Goal: Task Accomplishment & Management: Complete application form

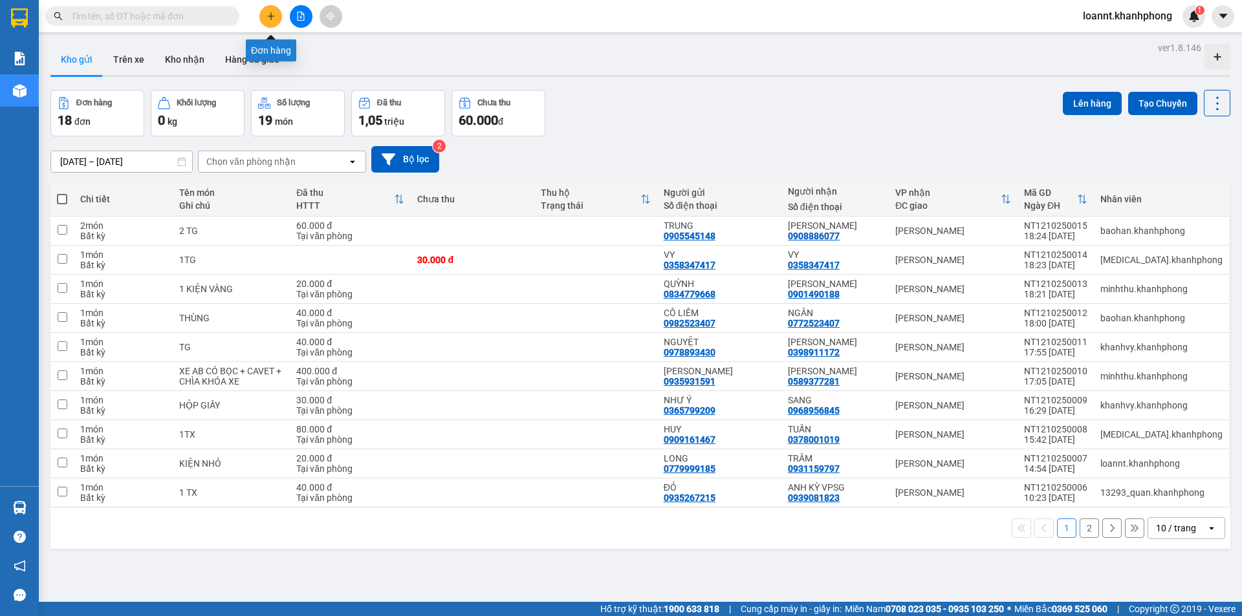
click at [270, 25] on button at bounding box center [270, 16] width 23 height 23
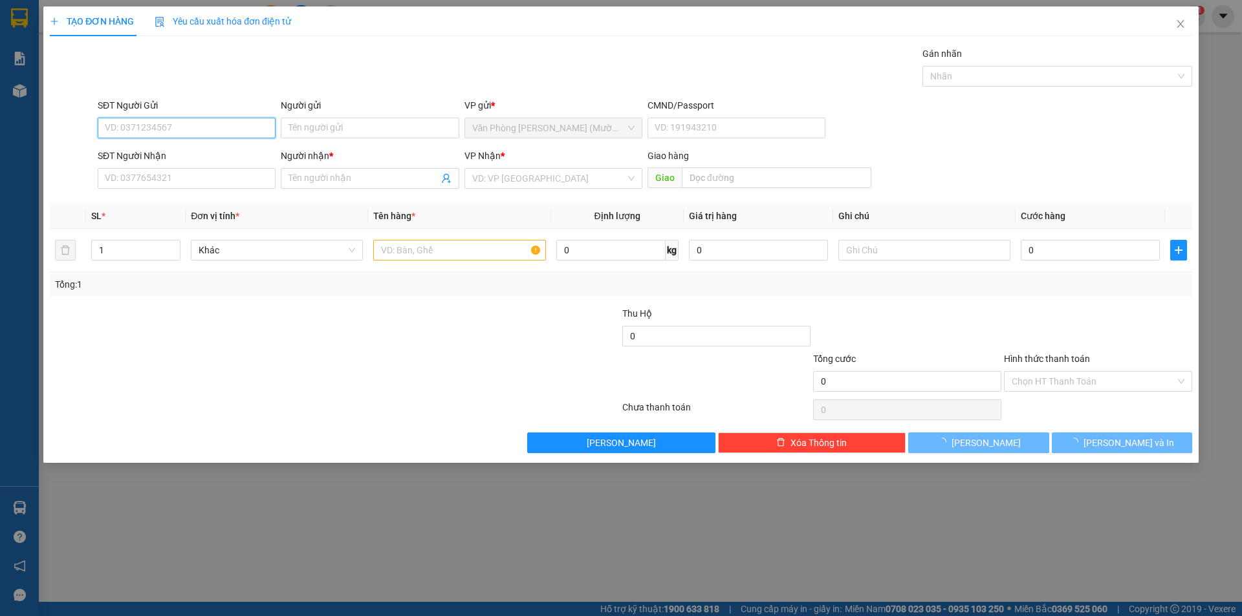
click at [157, 127] on input "SĐT Người Gửi" at bounding box center [187, 128] width 178 height 21
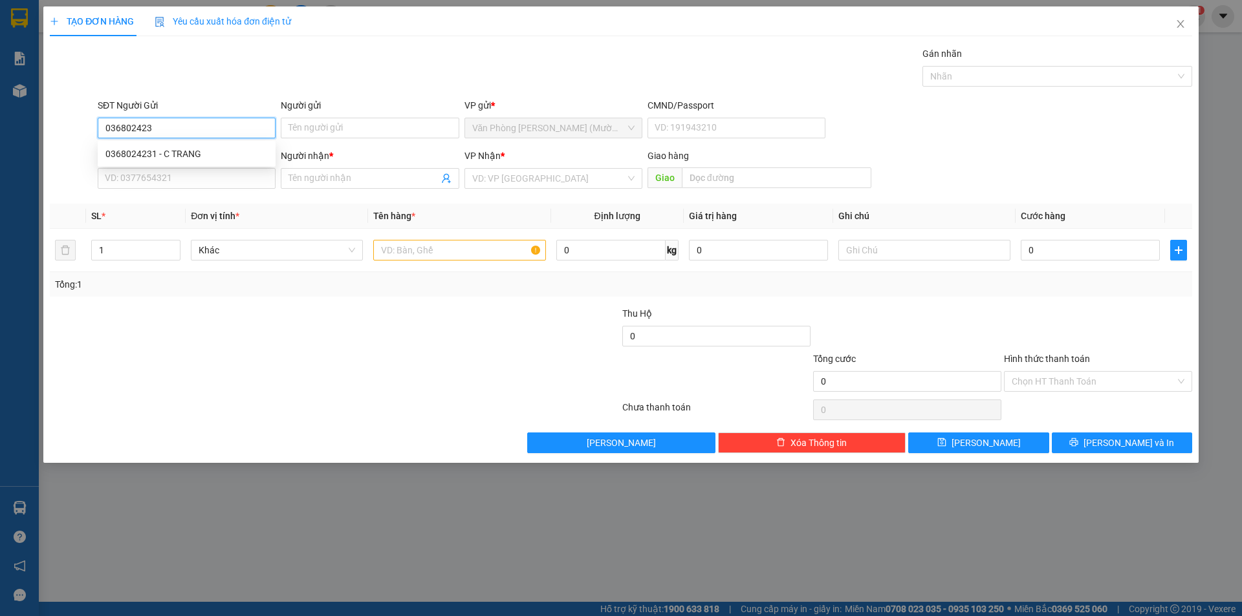
type input "0368024231"
click at [185, 155] on div "0368024231 - C TRANG" at bounding box center [186, 154] width 162 height 14
type input "C TRANG"
type input "0368024231"
click at [200, 171] on input "SĐT Người Nhận" at bounding box center [187, 178] width 178 height 21
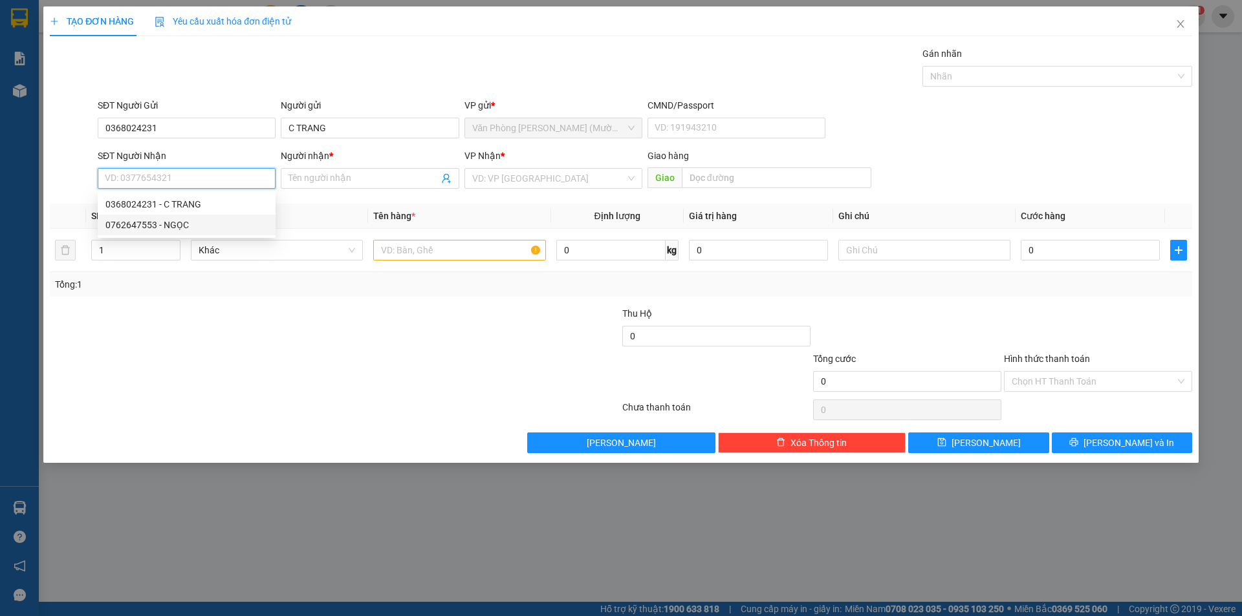
click at [175, 224] on div "0762647553 - NGỌC" at bounding box center [186, 225] width 162 height 14
type input "0762647553"
type input "NGỌC"
click at [477, 247] on input "text" at bounding box center [459, 250] width 172 height 21
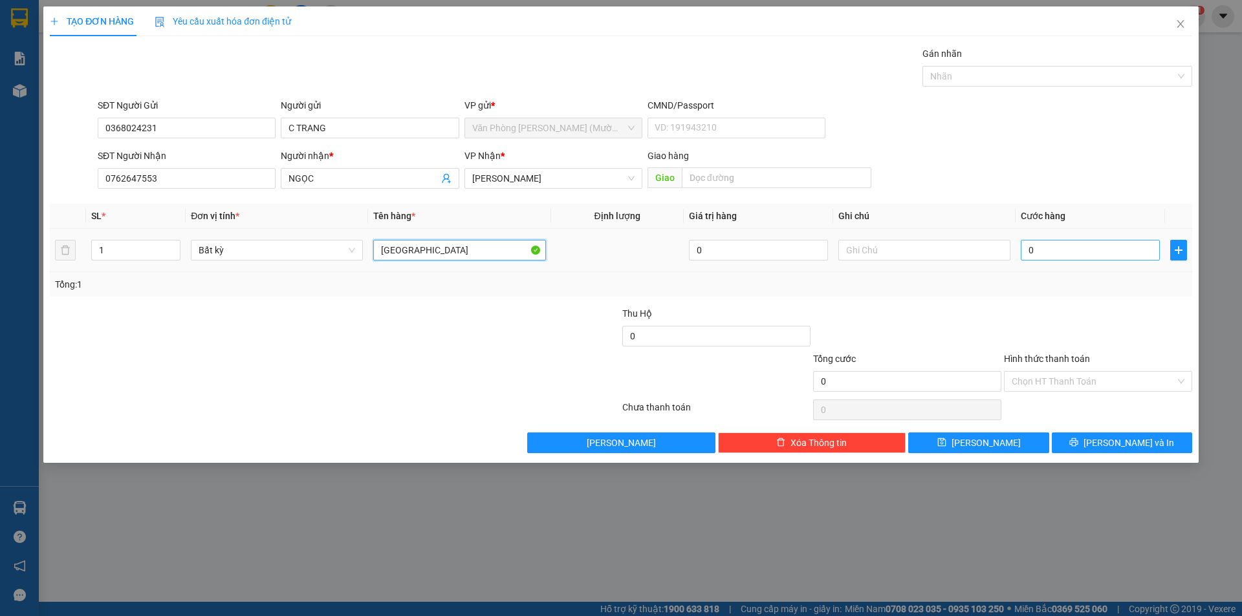
type input "[GEOGRAPHIC_DATA]"
click at [1067, 248] on input "0" at bounding box center [1089, 250] width 139 height 21
type input "6"
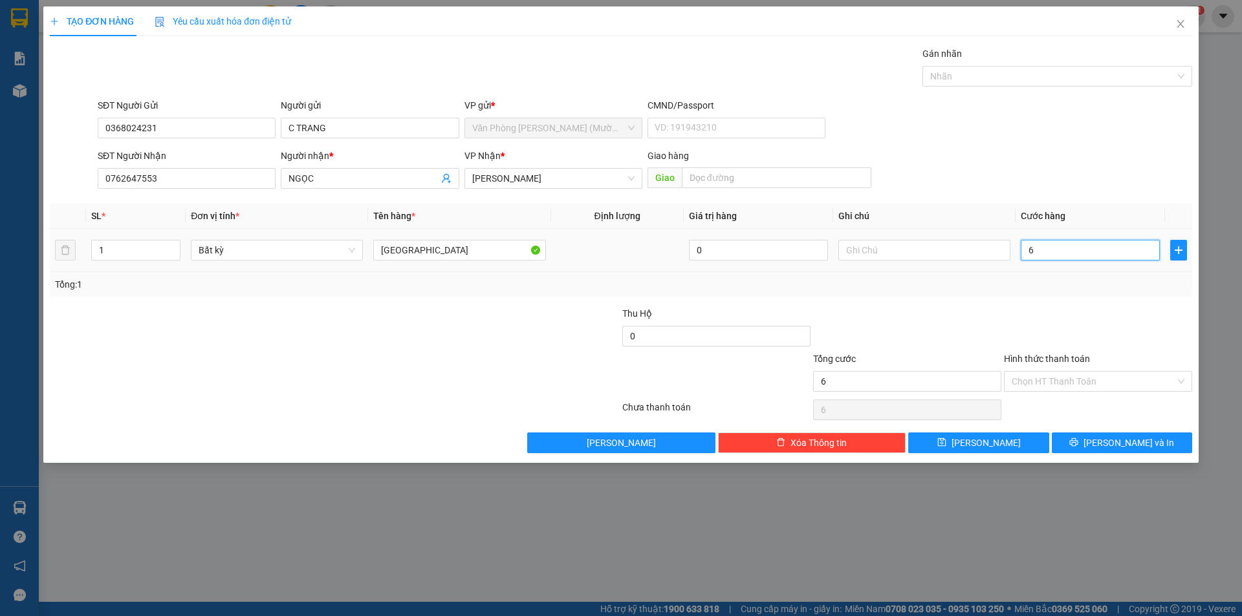
type input "60"
type input "60.000"
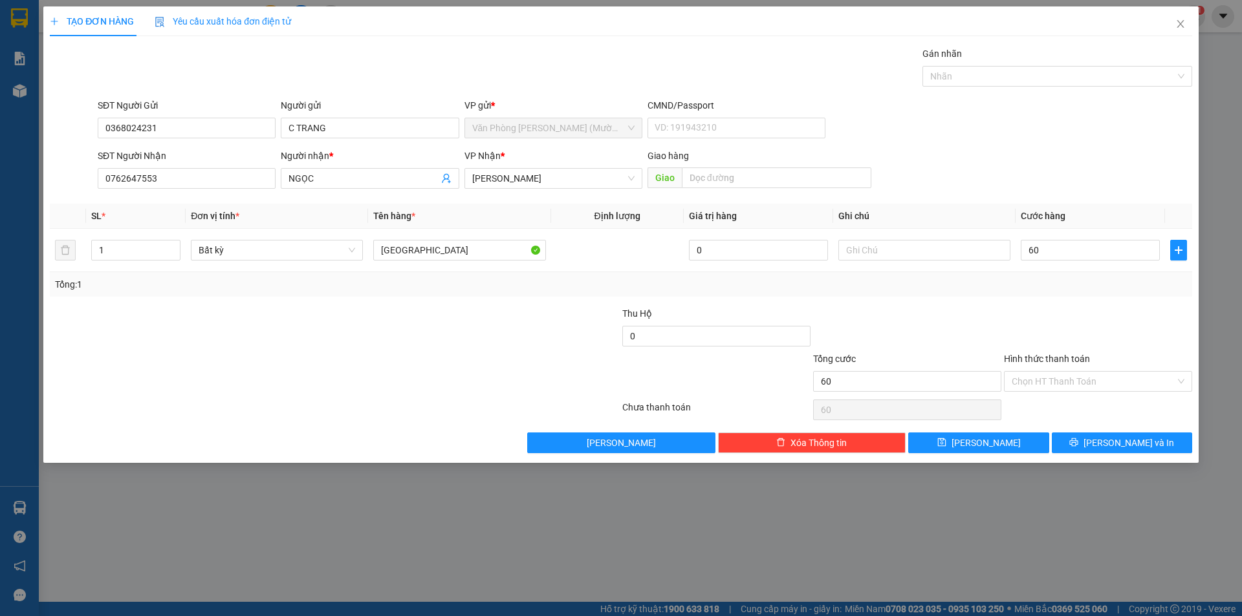
type input "60.000"
click at [451, 75] on div "Gói vận chuyển * Tiêu chuẩn Gán nhãn Nhãn" at bounding box center [644, 69] width 1099 height 45
click at [1046, 257] on input "60.000" at bounding box center [1089, 250] width 139 height 21
click at [1006, 172] on div "SĐT Người Nhận 0762647553 Người nhận * NGỌC VP Nhận * [PERSON_NAME] [PERSON_NAM…" at bounding box center [644, 171] width 1099 height 45
click at [1064, 242] on input "60.000" at bounding box center [1089, 250] width 139 height 21
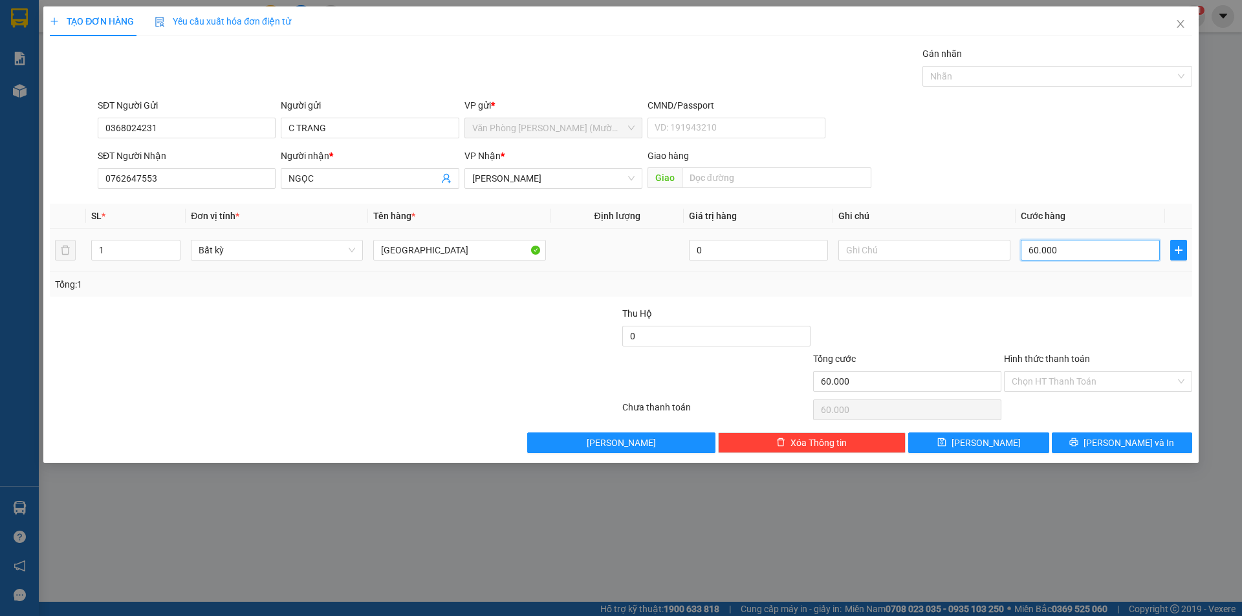
type input "5"
type input "50"
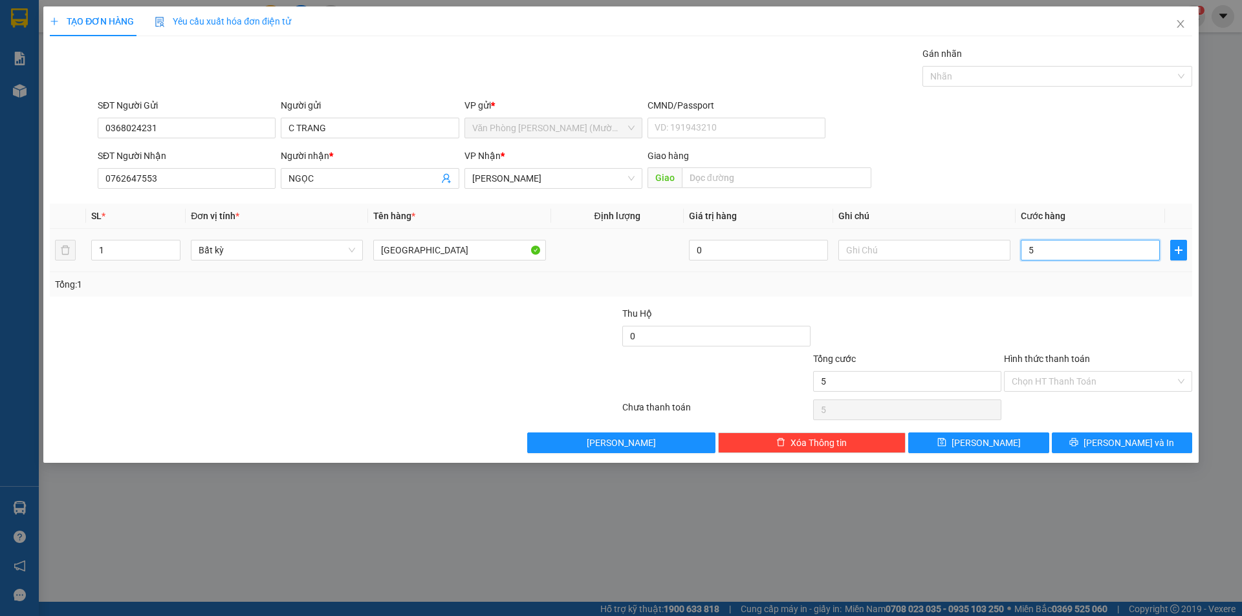
type input "50"
type input "50.000"
click at [1100, 327] on div at bounding box center [1097, 329] width 191 height 45
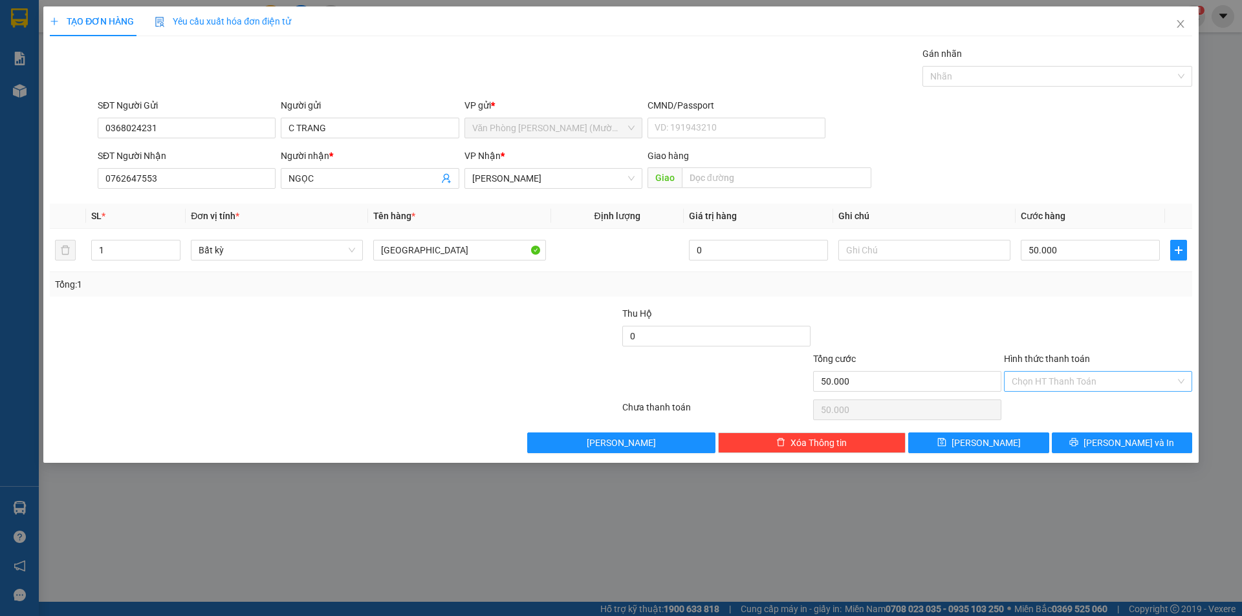
click at [1052, 385] on input "Hình thức thanh toán" at bounding box center [1093, 381] width 164 height 19
click at [1053, 329] on div at bounding box center [1097, 329] width 191 height 45
click at [1078, 439] on icon "printer" at bounding box center [1073, 442] width 9 height 9
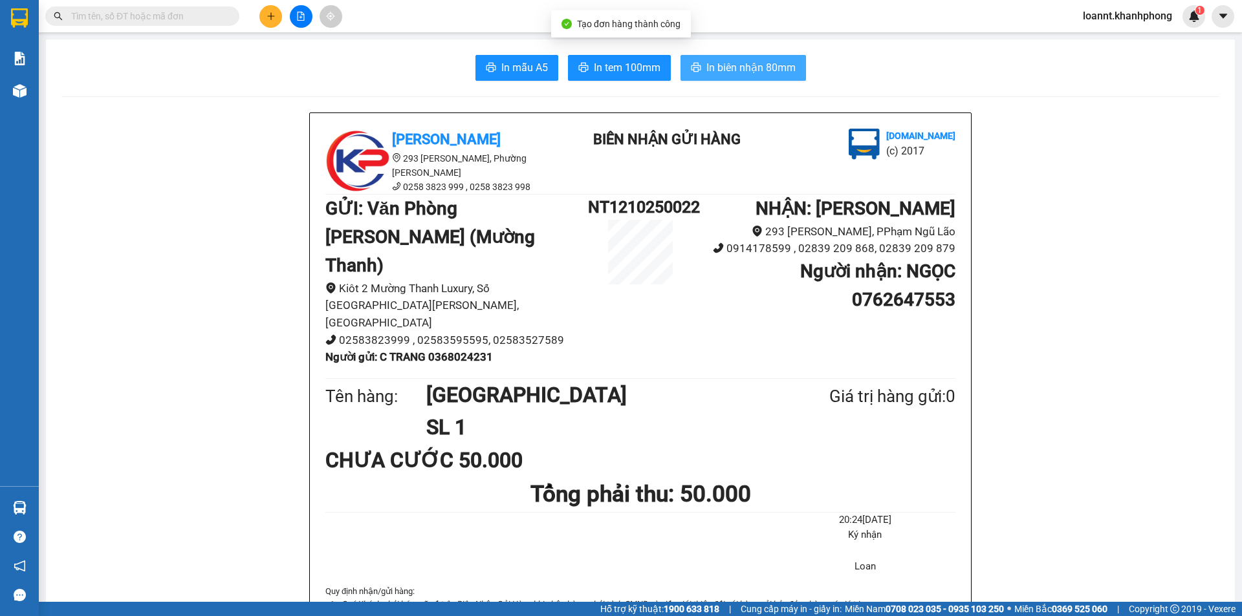
click at [747, 67] on span "In biên nhận 80mm" at bounding box center [750, 67] width 89 height 16
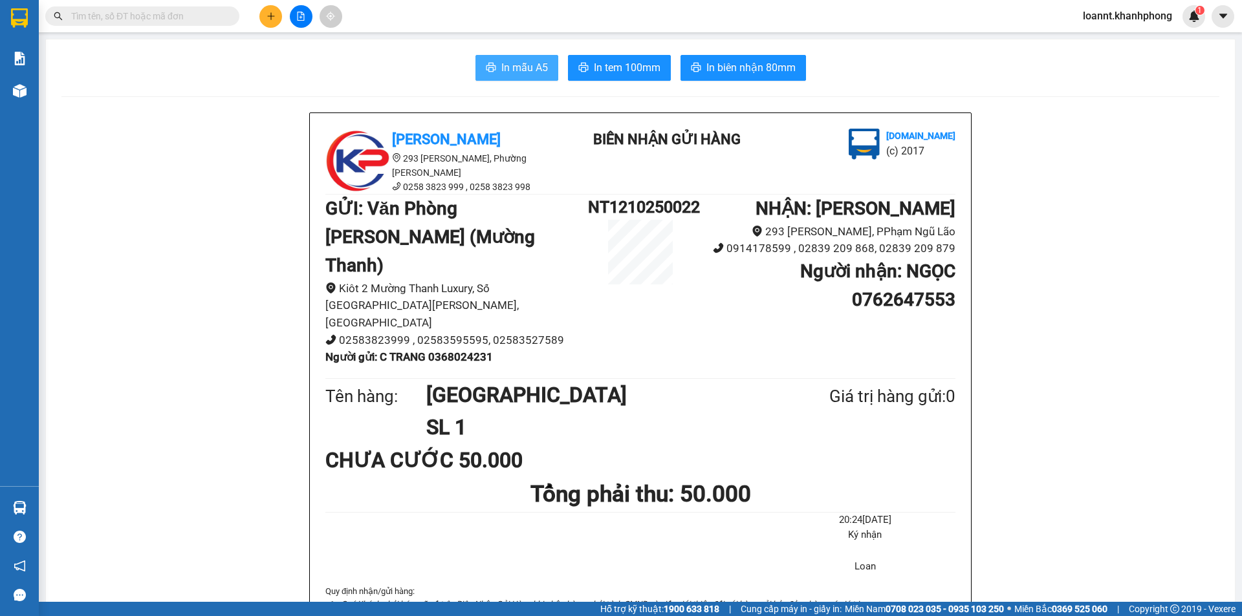
click at [525, 63] on span "In mẫu A5" at bounding box center [524, 67] width 47 height 16
click at [276, 8] on button at bounding box center [270, 16] width 23 height 23
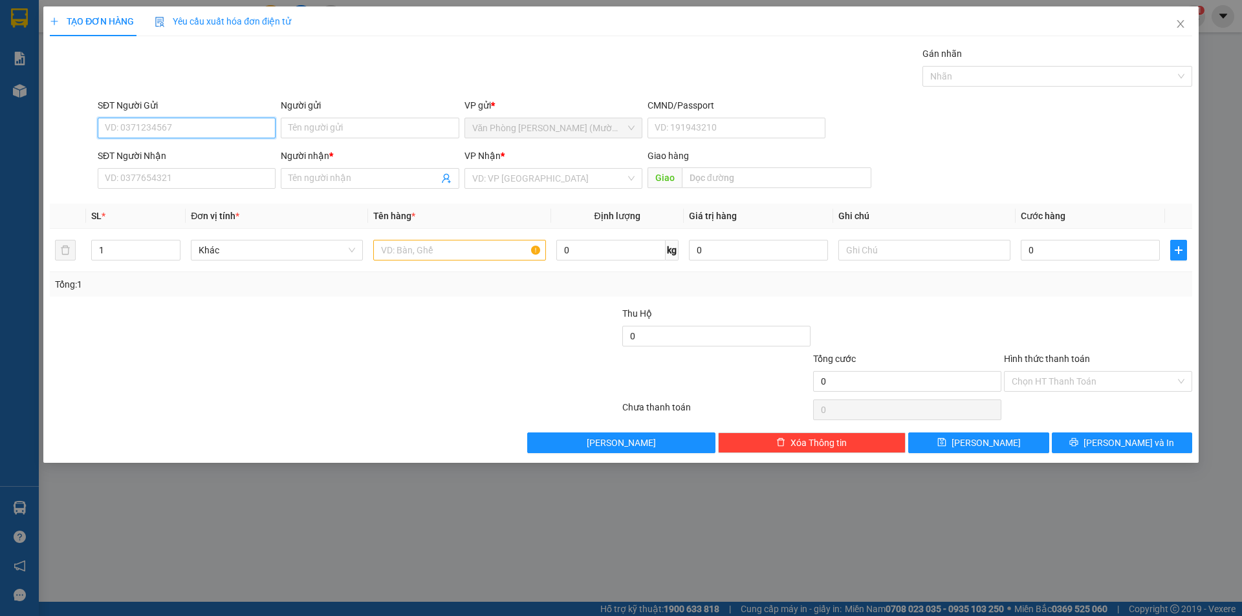
click at [158, 136] on input "SĐT Người Gửi" at bounding box center [187, 128] width 178 height 21
type input "0348281271"
click at [311, 126] on input "Người gửi" at bounding box center [370, 128] width 178 height 21
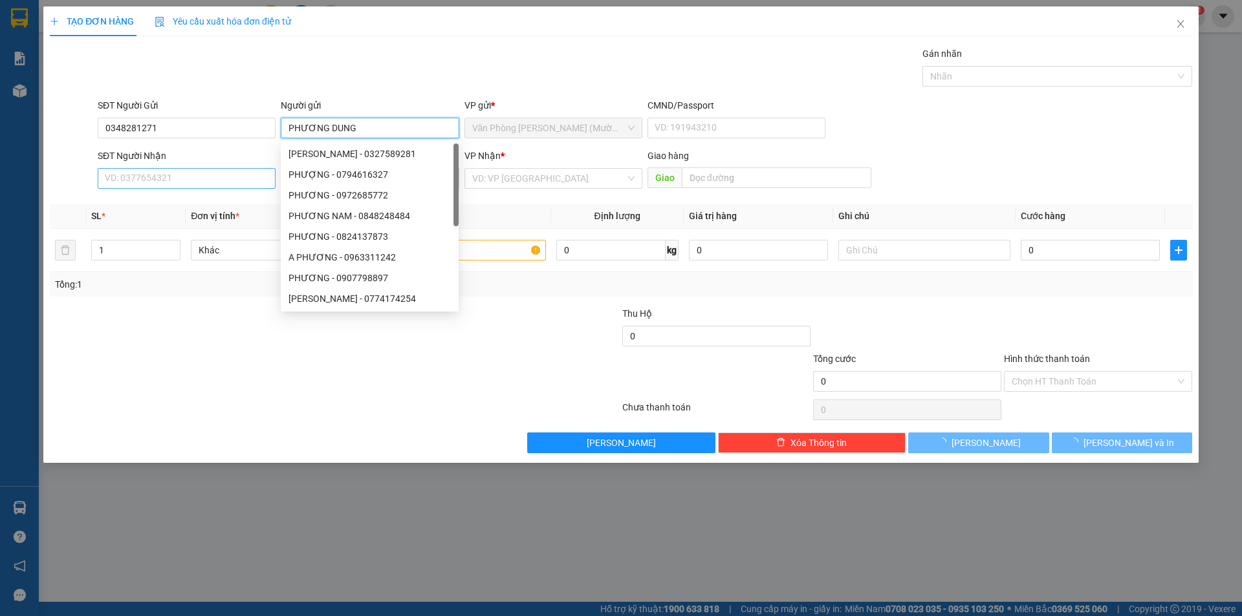
type input "PHƯƠNG DUNG"
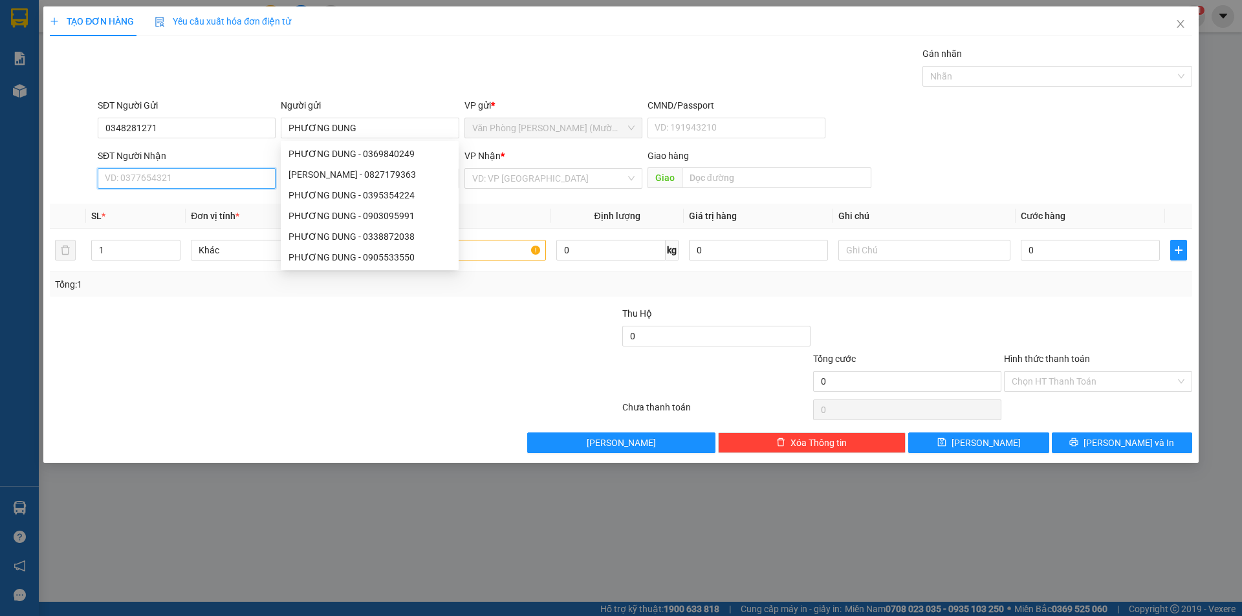
click at [134, 179] on input "SĐT Người Nhận" at bounding box center [187, 178] width 178 height 21
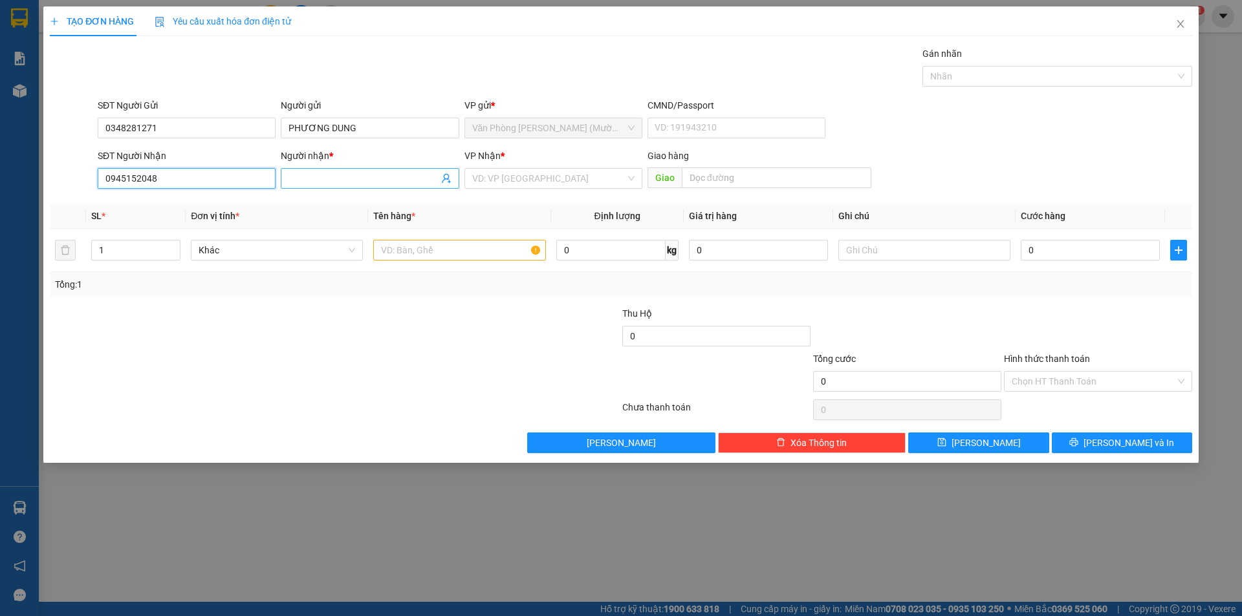
type input "0945152048"
click at [331, 180] on input "Người nhận *" at bounding box center [362, 178] width 149 height 14
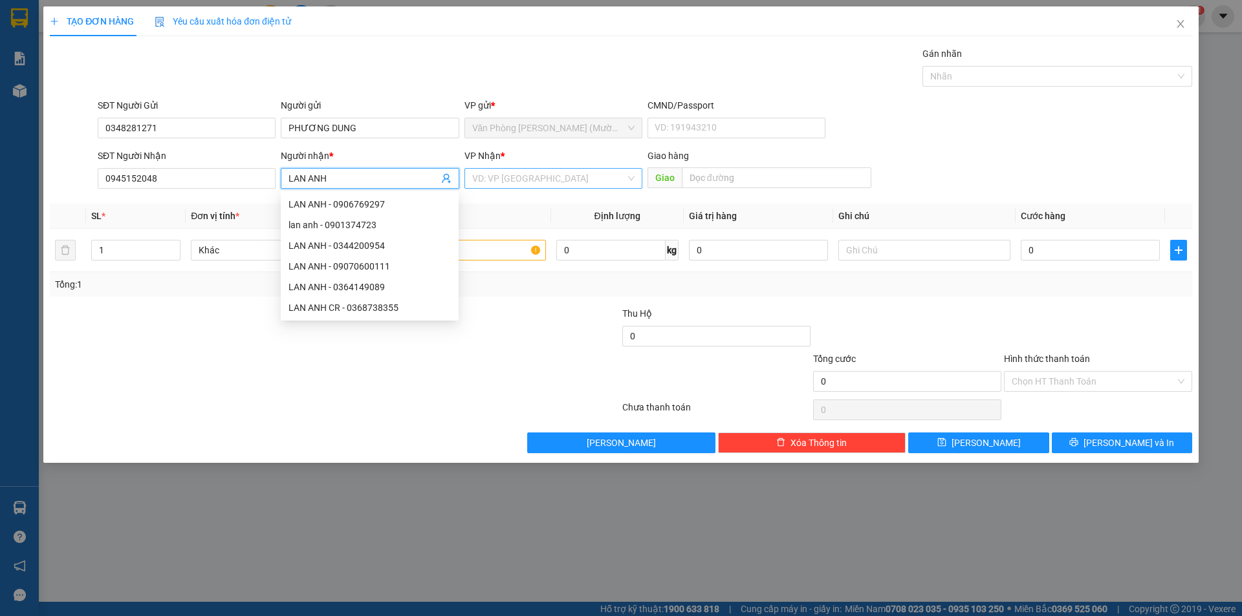
click at [528, 168] on div "VD: VP [GEOGRAPHIC_DATA]" at bounding box center [553, 178] width 178 height 21
type input "LAN ANH"
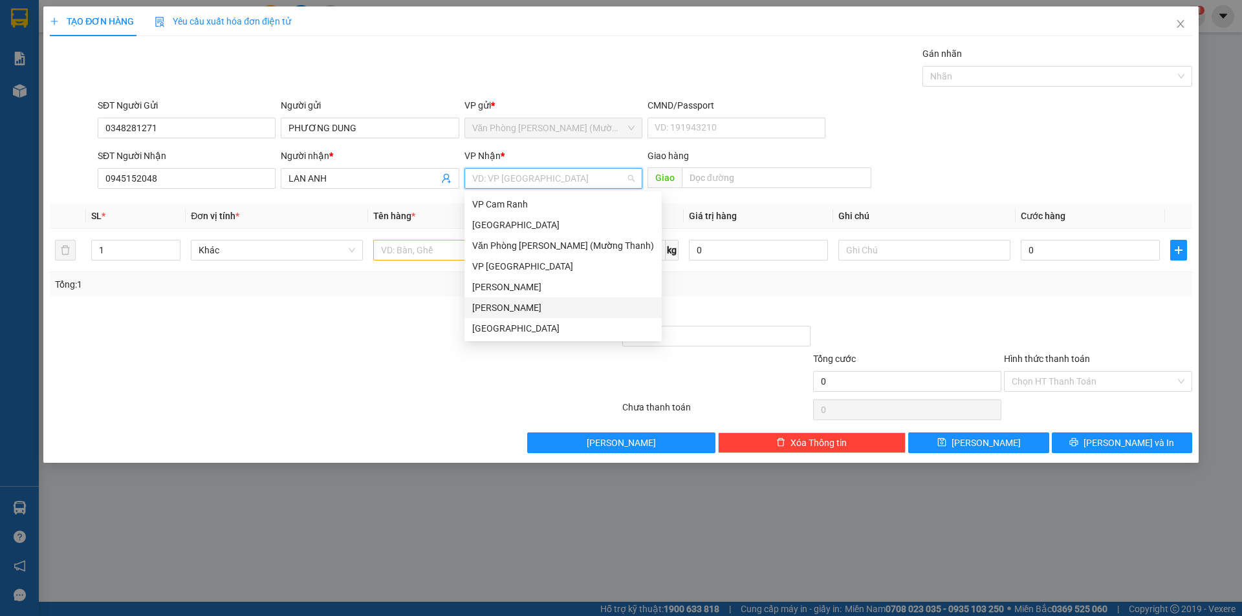
click at [508, 308] on div "[PERSON_NAME]" at bounding box center [563, 308] width 182 height 14
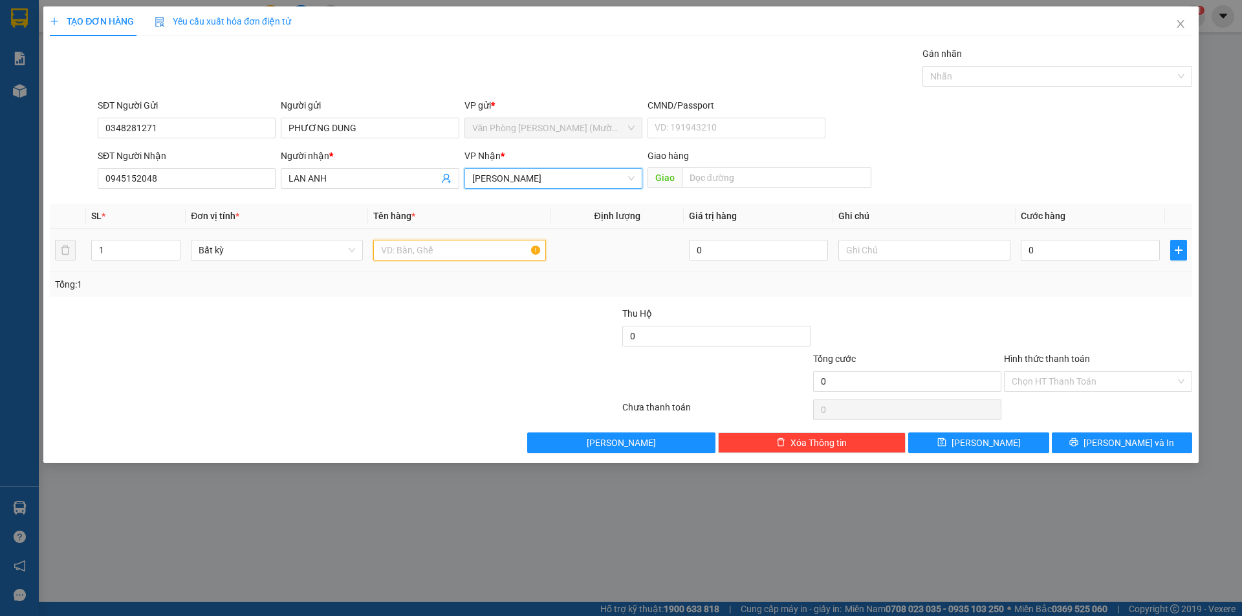
click at [448, 254] on input "text" at bounding box center [459, 250] width 172 height 21
type input "P"
type input "K"
type input "PHONG BÌ XANH NHỎ"
click at [464, 361] on div at bounding box center [525, 374] width 191 height 45
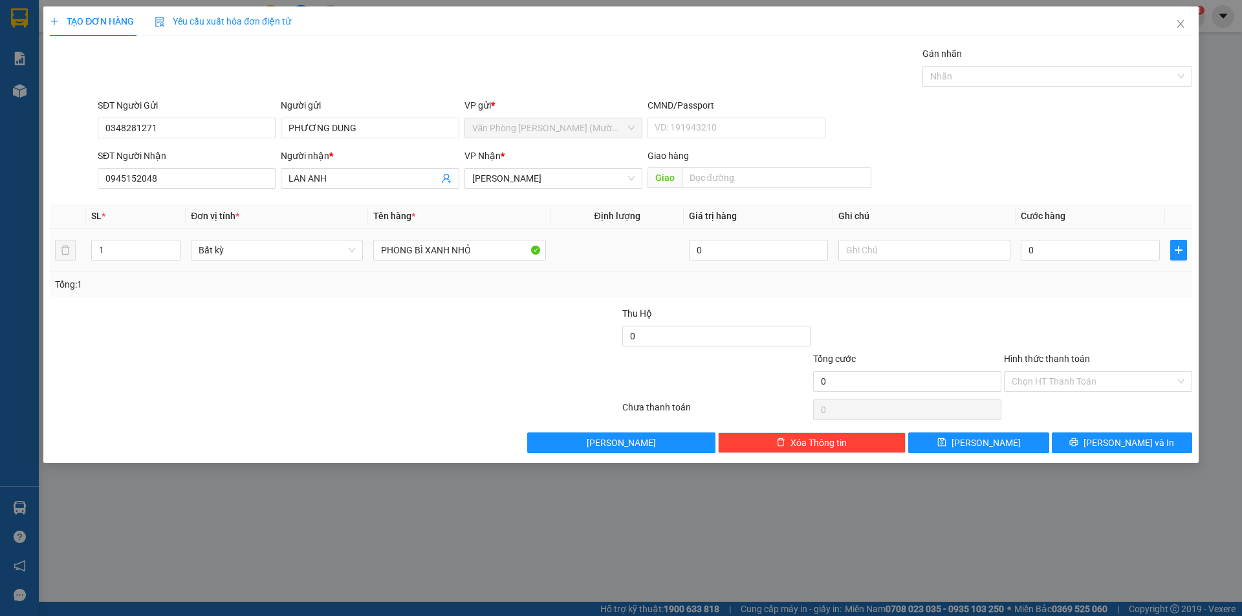
click at [1081, 263] on div "0" at bounding box center [1089, 250] width 139 height 26
click at [1064, 252] on input "0" at bounding box center [1089, 250] width 139 height 21
type input "2"
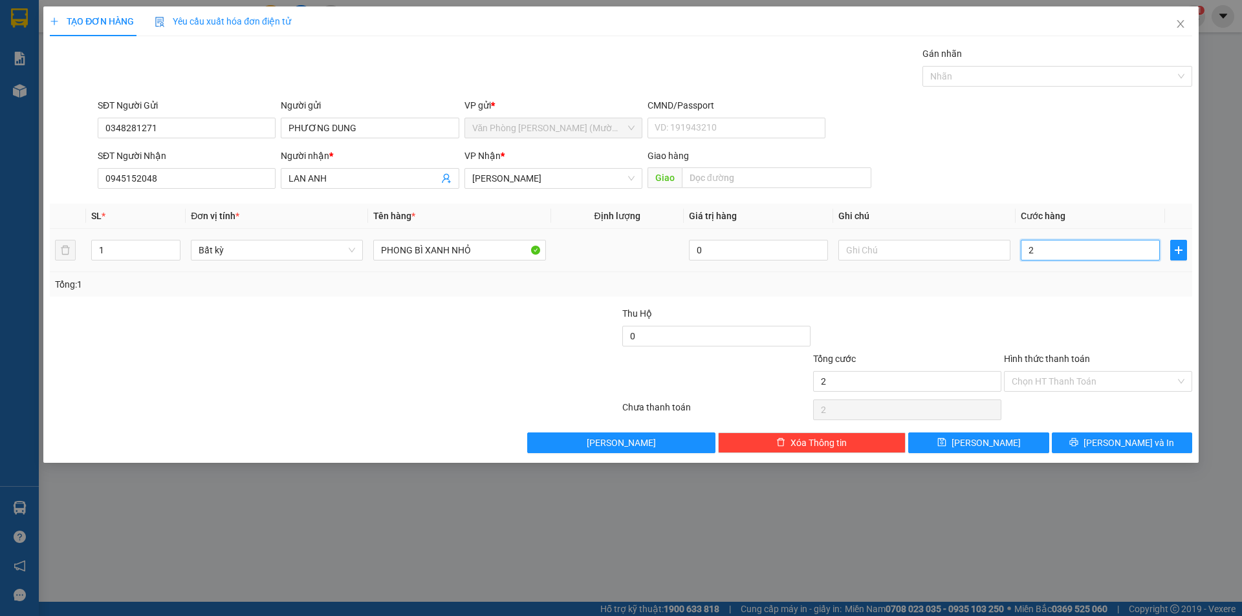
type input "20"
type input "20.000"
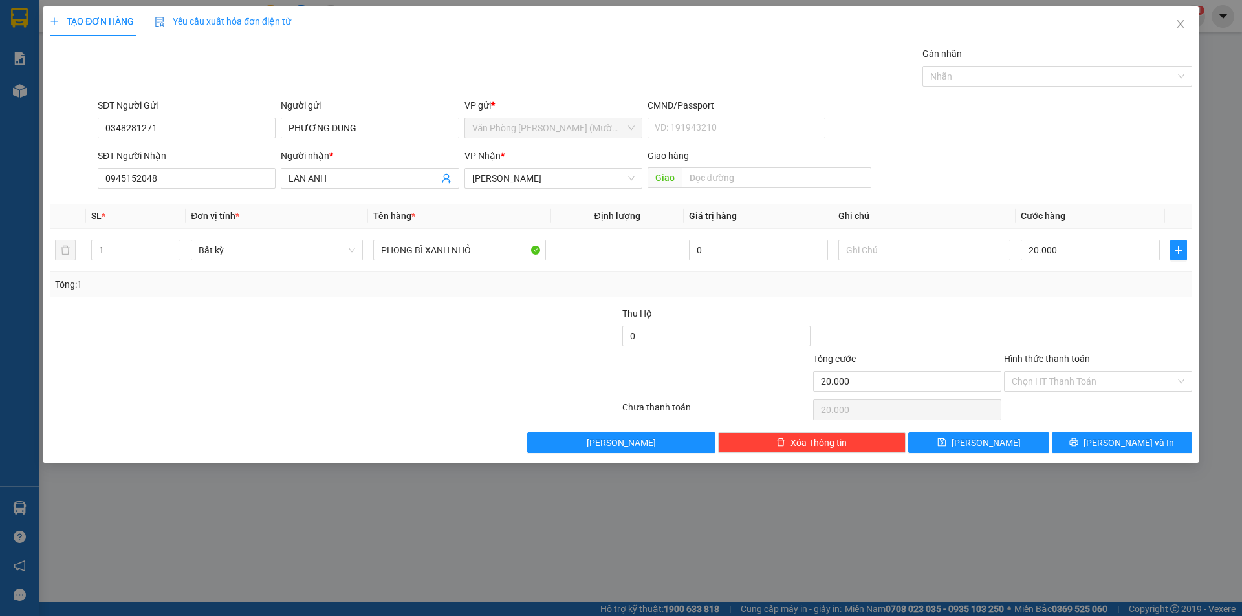
drag, startPoint x: 1034, startPoint y: 316, endPoint x: 1025, endPoint y: 294, distance: 23.8
click at [1035, 316] on div at bounding box center [1097, 329] width 191 height 45
click at [1051, 372] on input "Hình thức thanh toán" at bounding box center [1093, 381] width 164 height 19
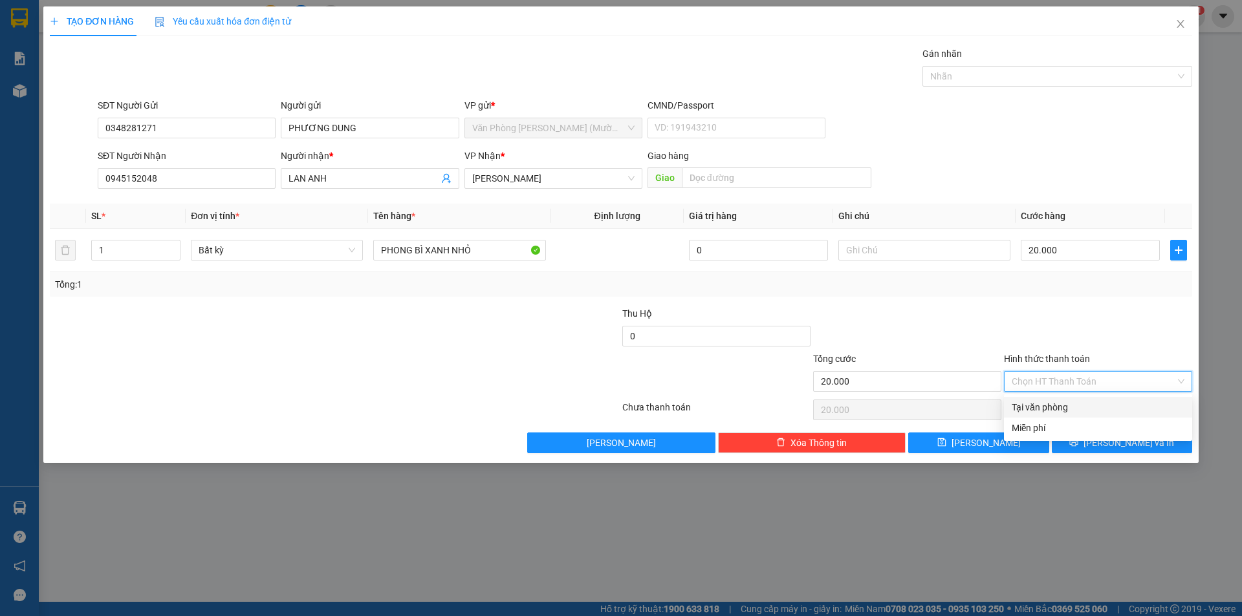
click at [1057, 411] on div "Tại văn phòng" at bounding box center [1097, 407] width 173 height 14
type input "0"
click at [1078, 441] on icon "printer" at bounding box center [1073, 442] width 9 height 9
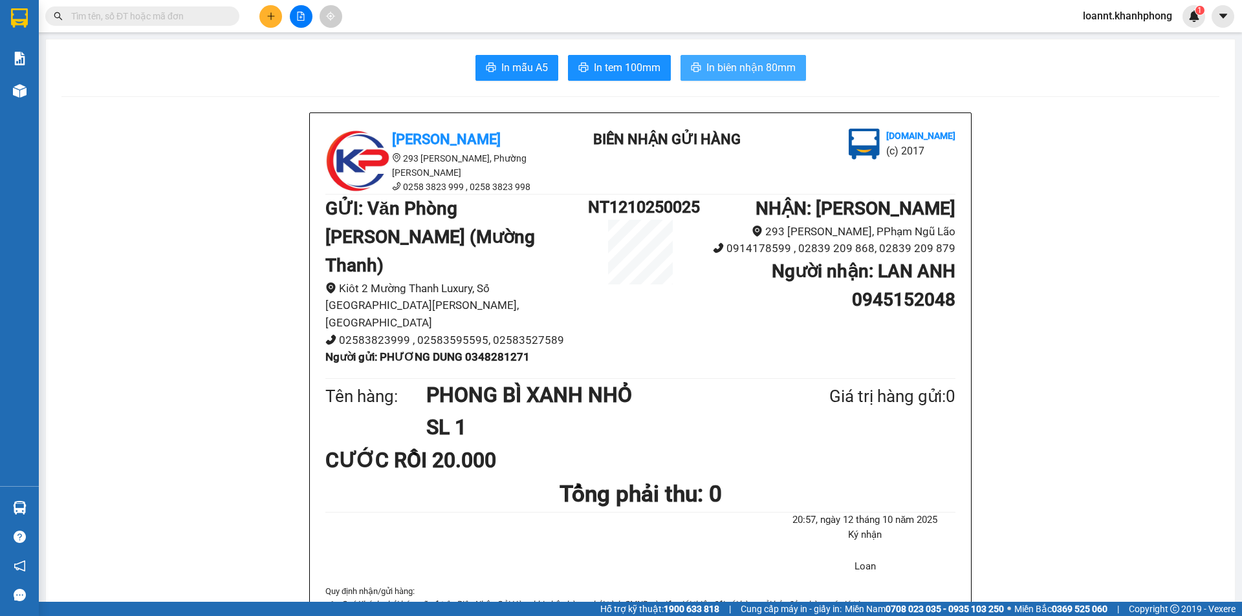
drag, startPoint x: 708, startPoint y: 76, endPoint x: 739, endPoint y: 59, distance: 35.6
click at [709, 70] on button "In biên nhận 80mm" at bounding box center [742, 68] width 125 height 26
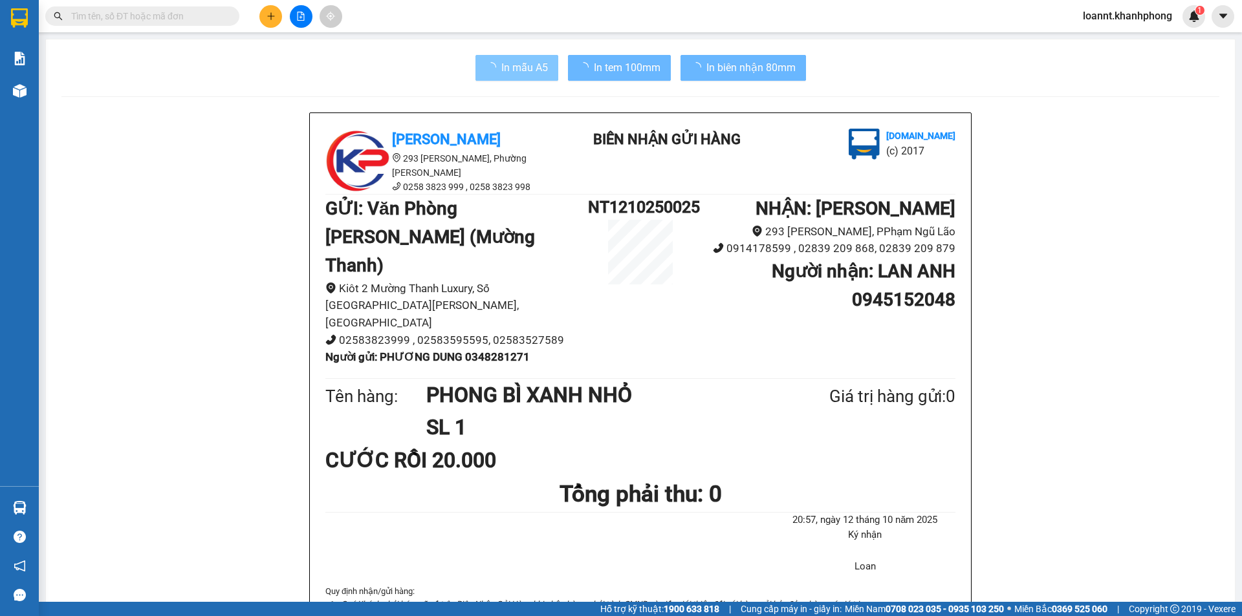
click at [525, 73] on span "In mẫu A5" at bounding box center [524, 67] width 47 height 16
